Goal: Find specific page/section: Find specific page/section

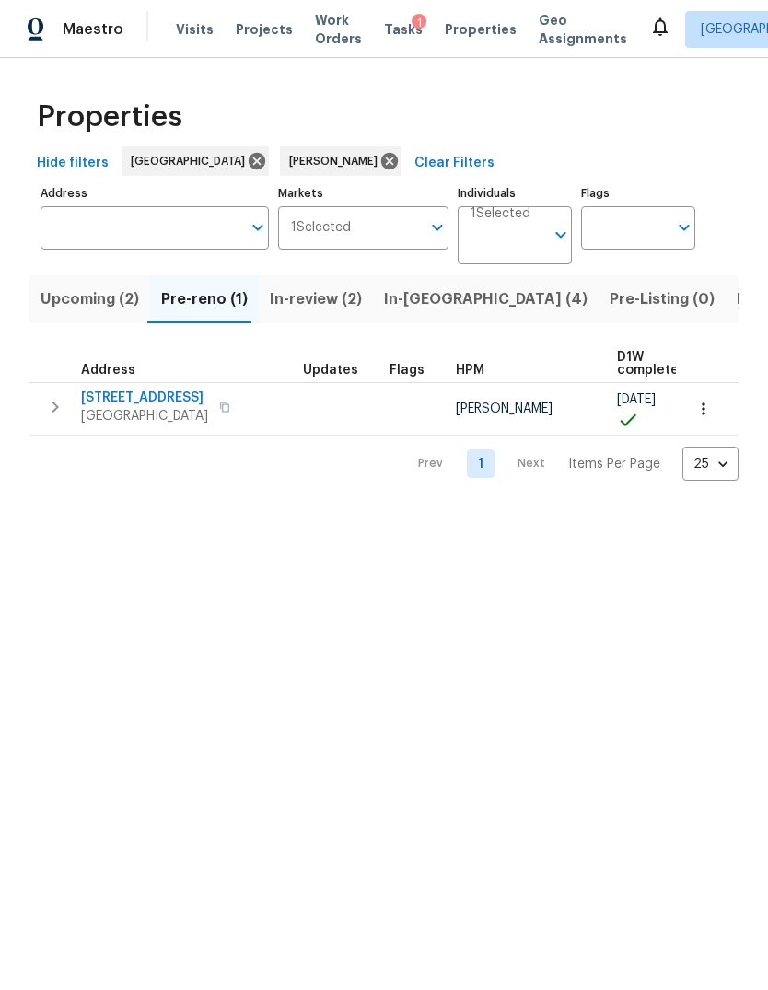
click at [160, 390] on span "3201 Brookhollow Dr" at bounding box center [144, 397] width 127 height 18
click at [112, 398] on span "3201 Brookhollow Dr" at bounding box center [144, 397] width 127 height 18
